Goal: Information Seeking & Learning: Learn about a topic

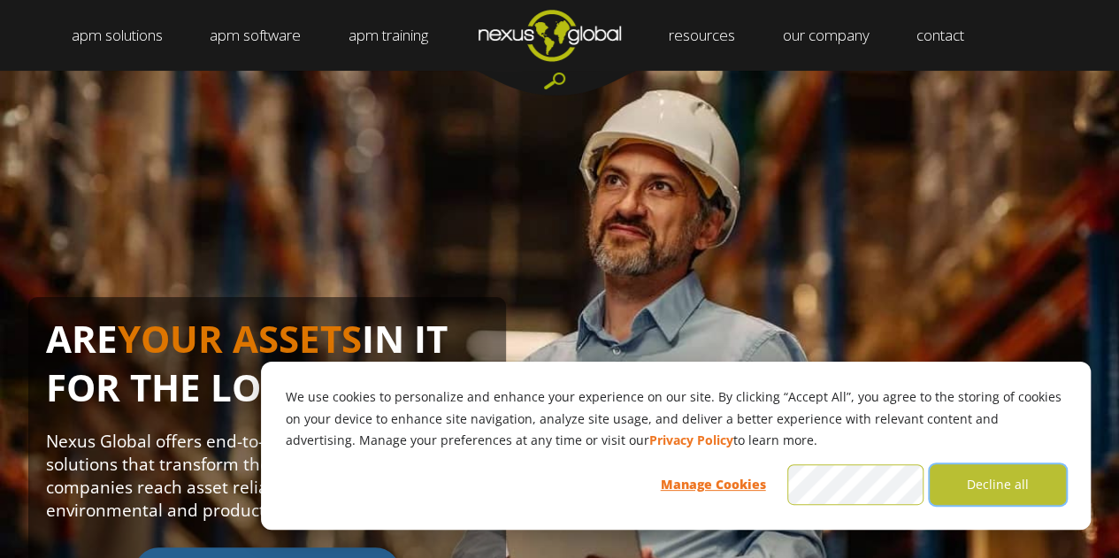
click at [998, 494] on button "Decline all" at bounding box center [998, 485] width 136 height 41
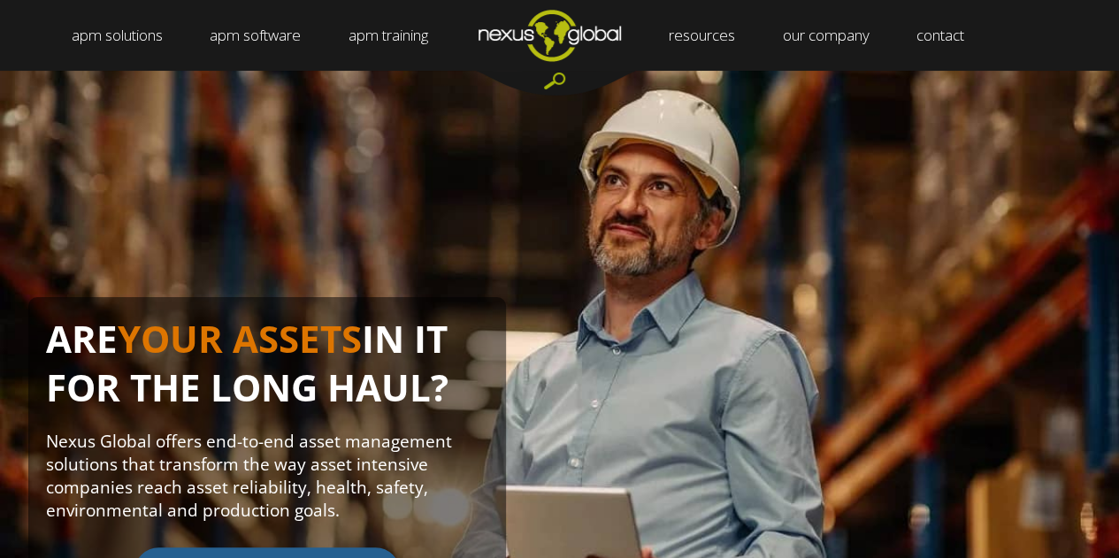
click at [34, 204] on div "ARE YOUR ASSETS IN IT FOR THE LONG HAUL? Nexus Global offers end-to-end asset m…" at bounding box center [559, 394] width 1119 height 647
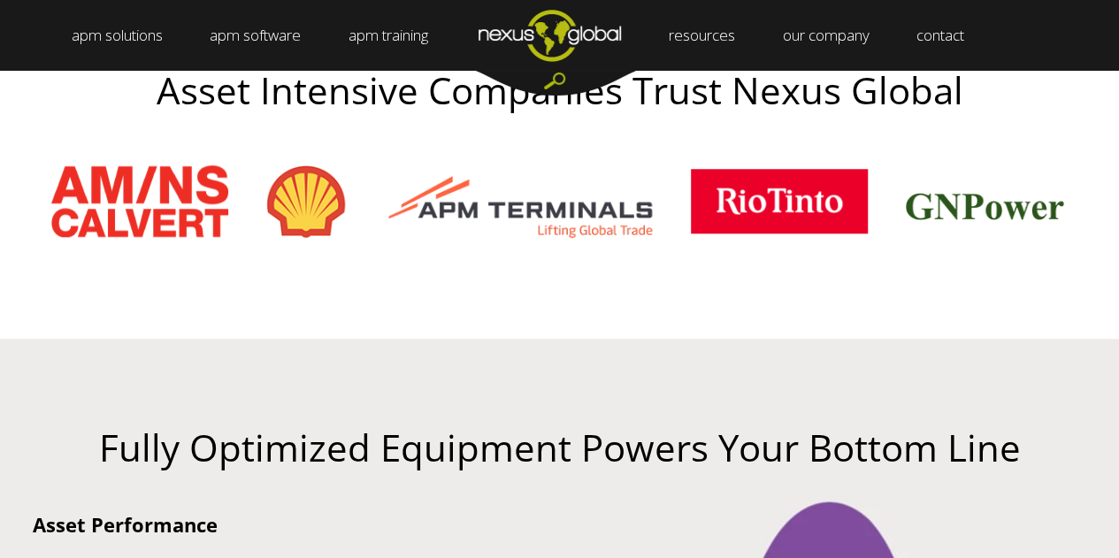
scroll to position [701, 0]
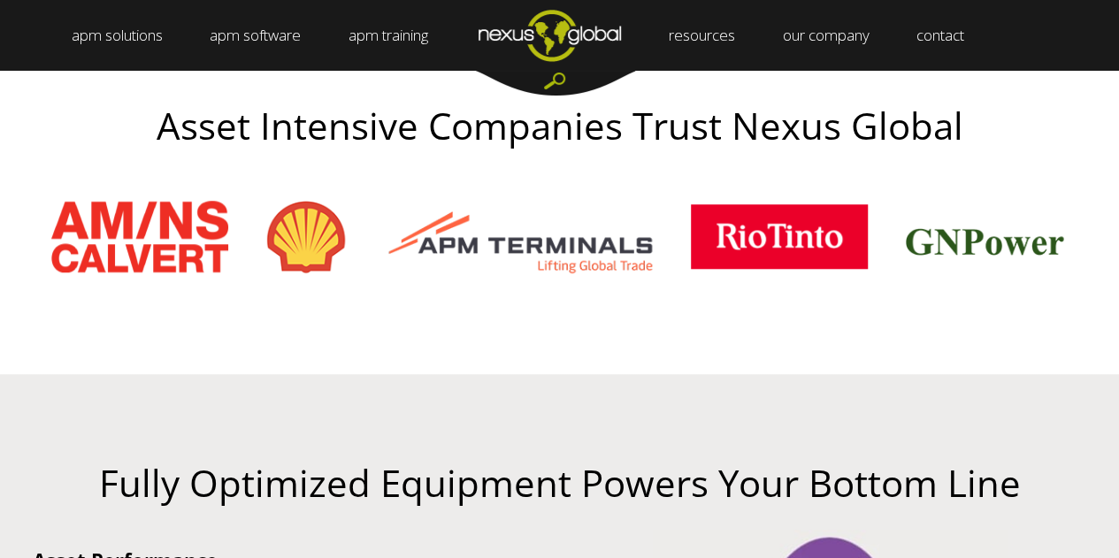
click at [296, 244] on img at bounding box center [307, 237] width 86 height 80
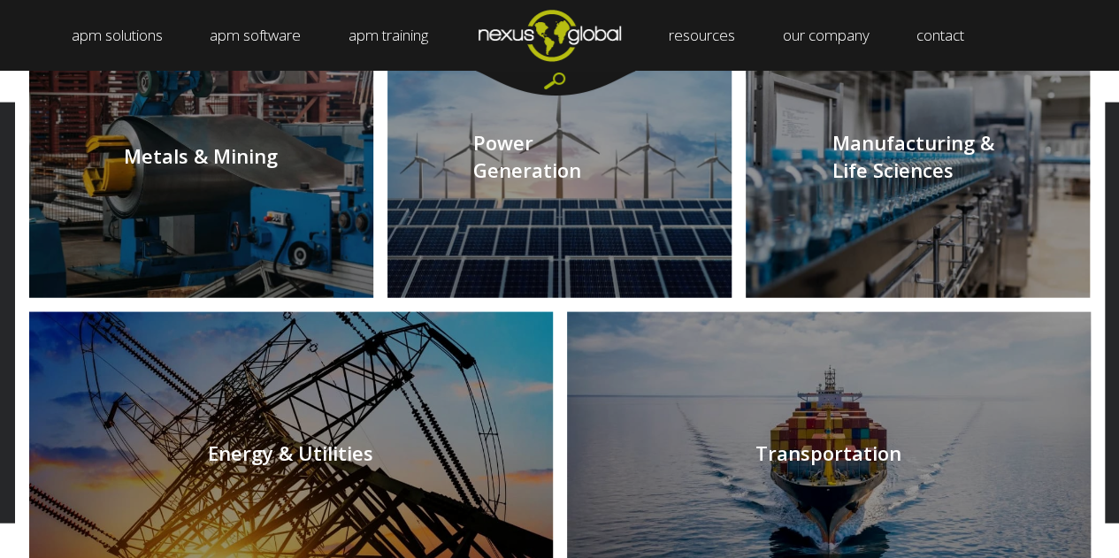
scroll to position [1894, 0]
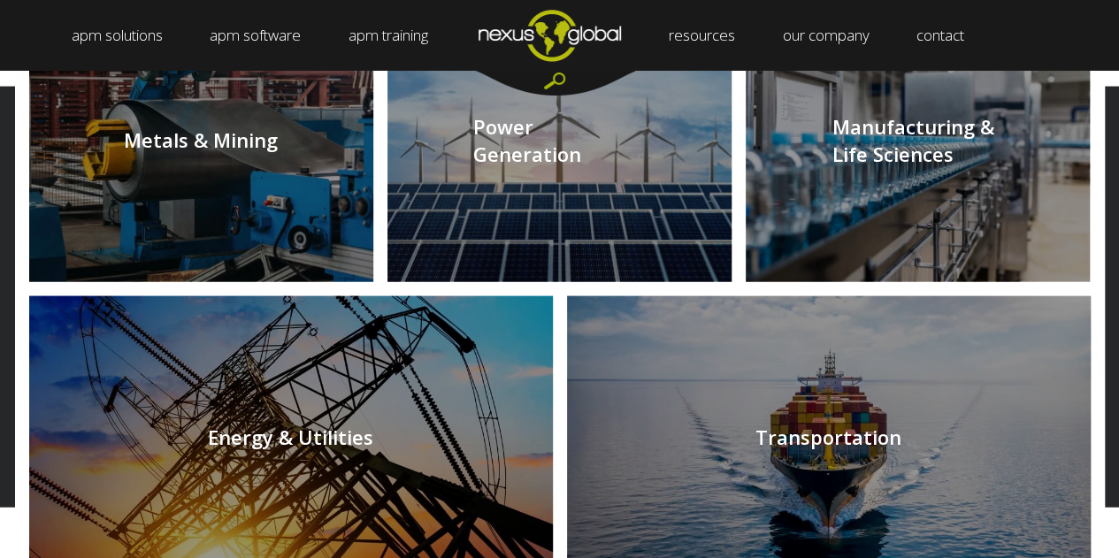
click at [556, 150] on link at bounding box center [560, 140] width 344 height 283
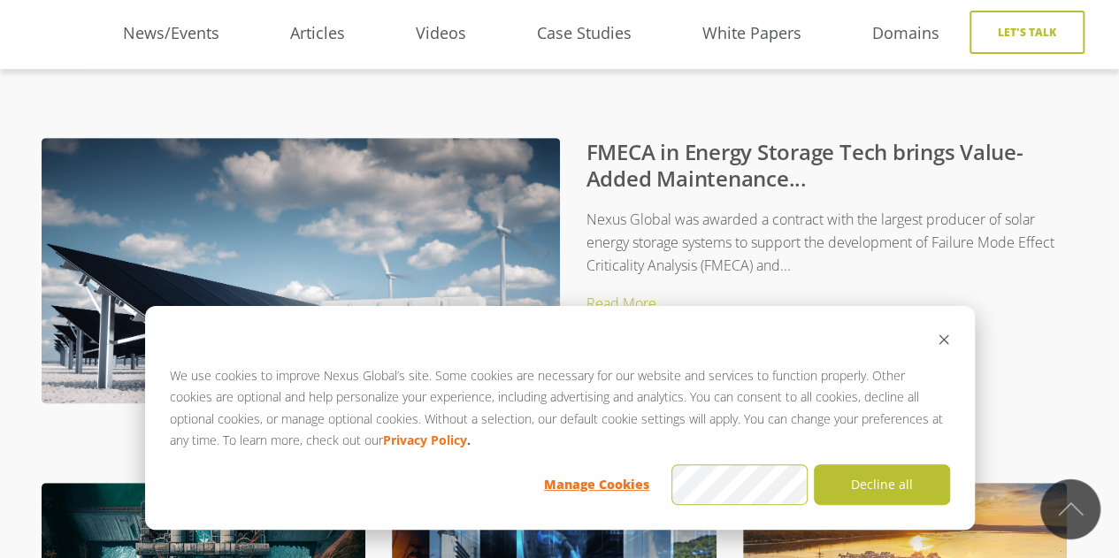
scroll to position [373, 0]
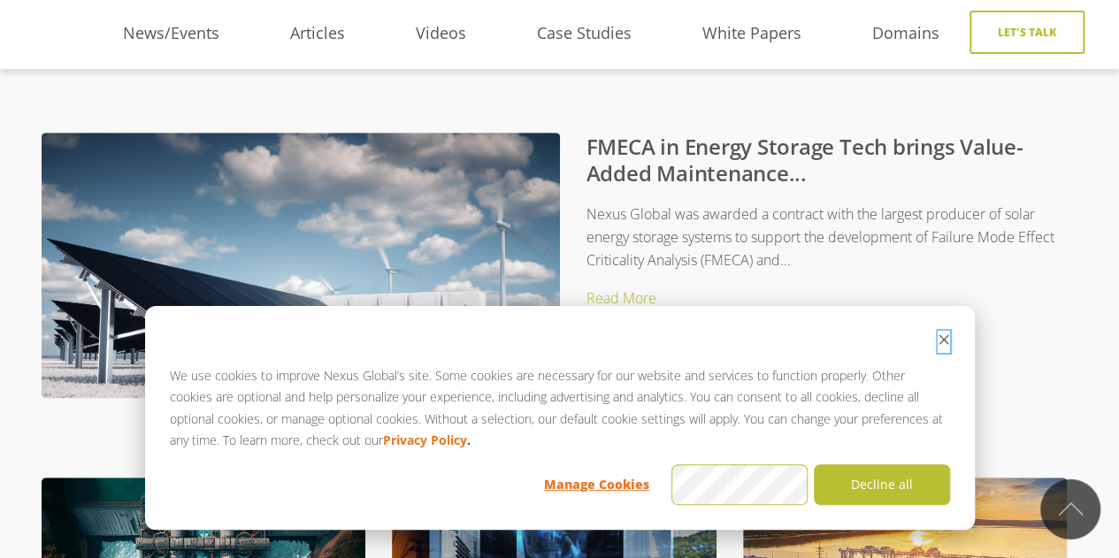
click at [944, 342] on icon "Dismiss cookie banner" at bounding box center [944, 340] width 12 height 12
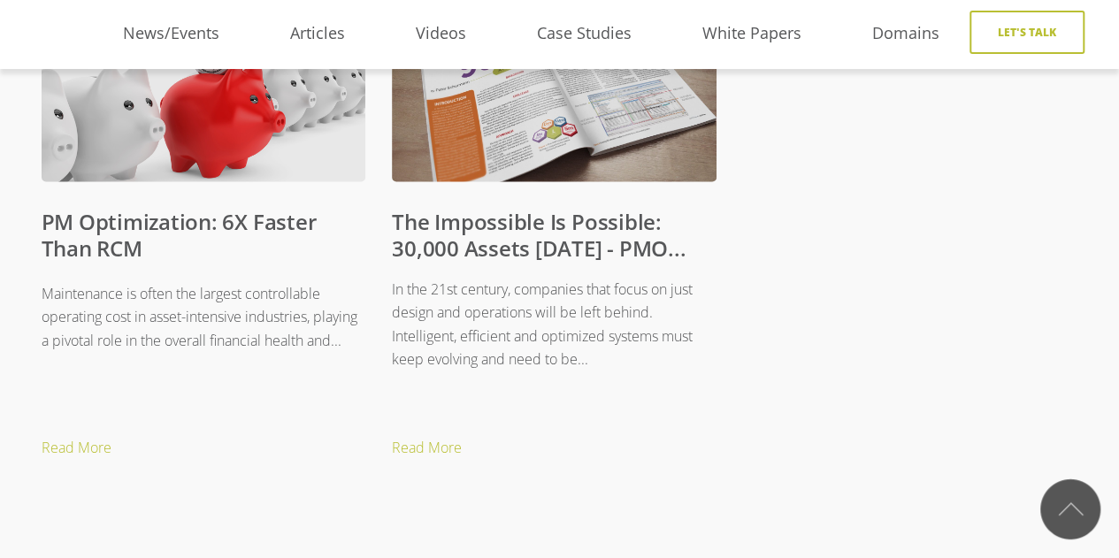
scroll to position [1363, 0]
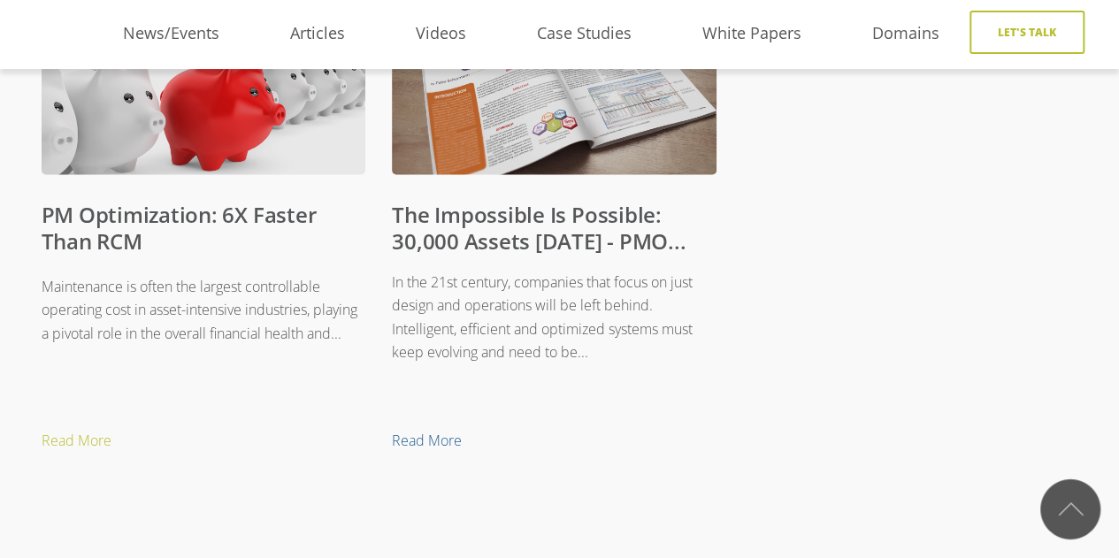
click at [454, 441] on link "Read More" at bounding box center [567, 440] width 351 height 27
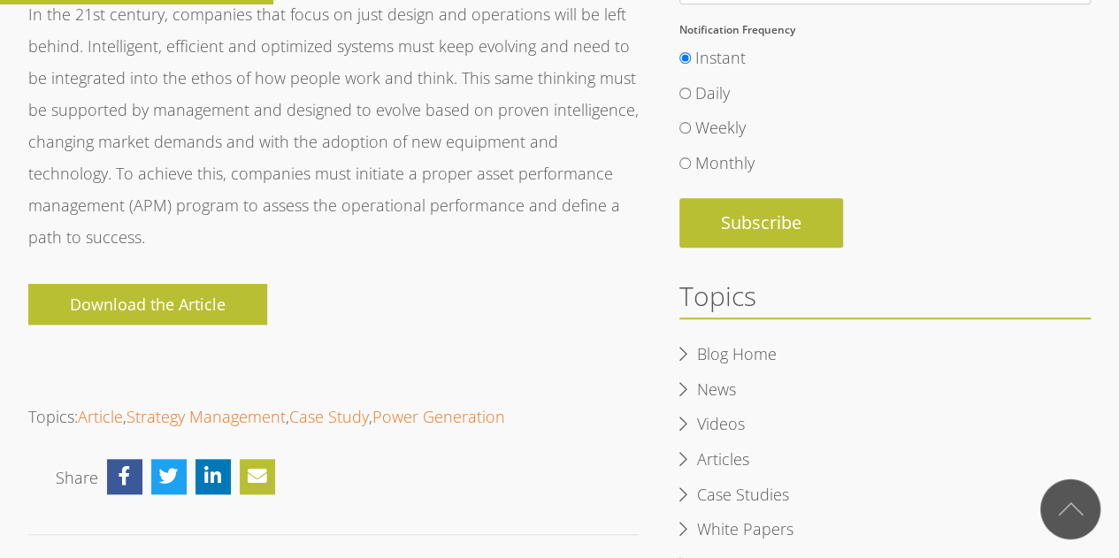
scroll to position [465, 0]
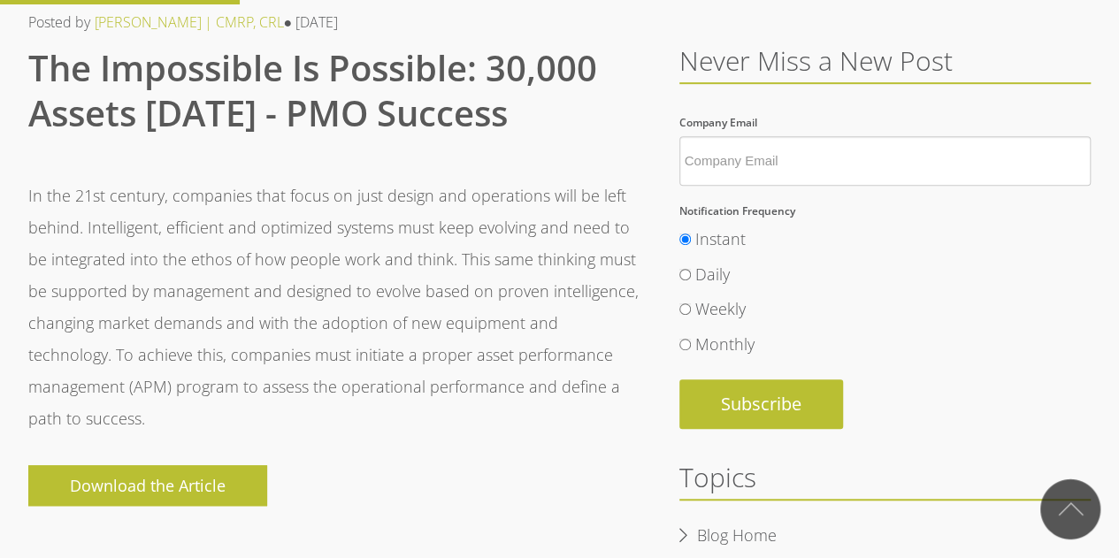
click at [486, 411] on span "In the 21st century, companies that focus on just design and operations will be…" at bounding box center [333, 370] width 611 height 381
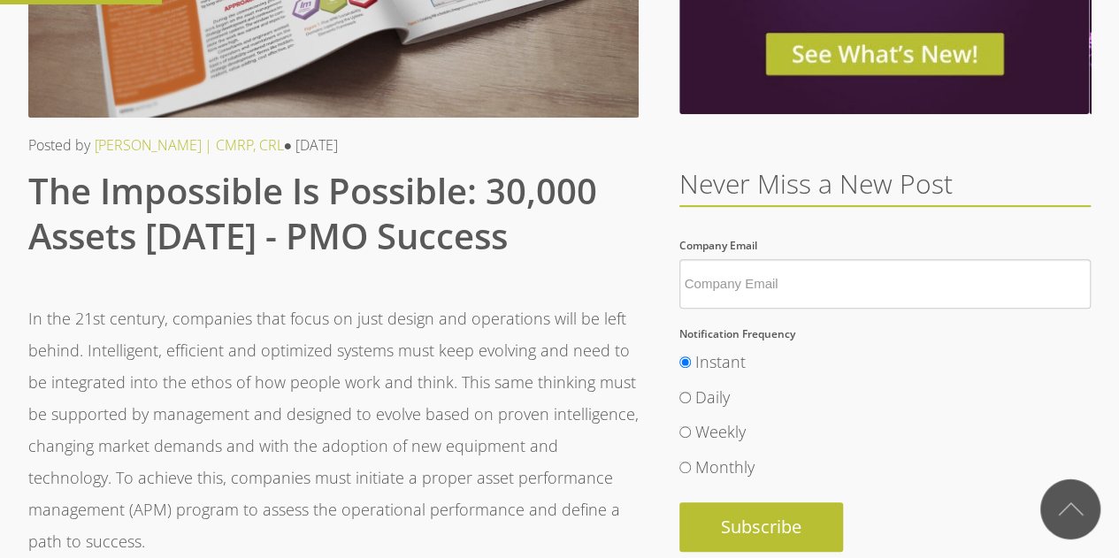
scroll to position [0, 0]
